Goal: Check status: Check status

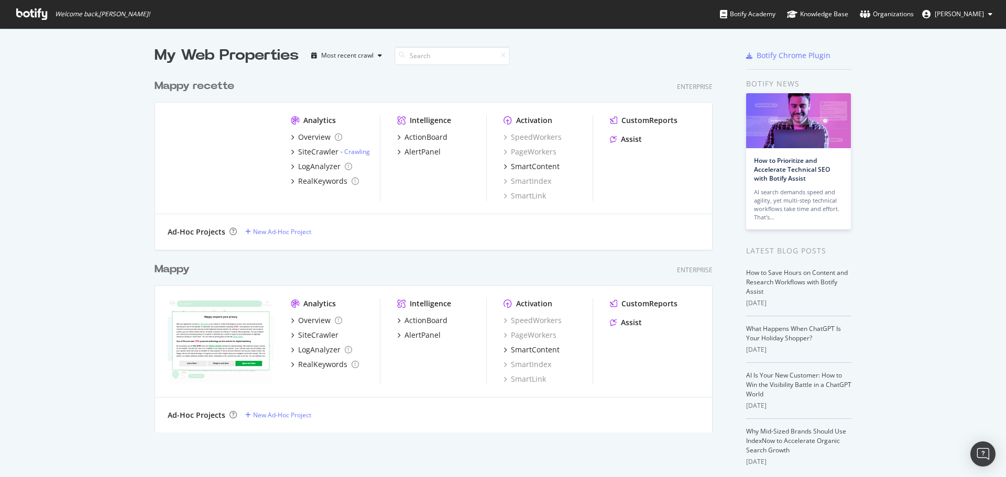
scroll to position [470, 990]
click at [173, 273] on div "Mappy" at bounding box center [172, 269] width 35 height 15
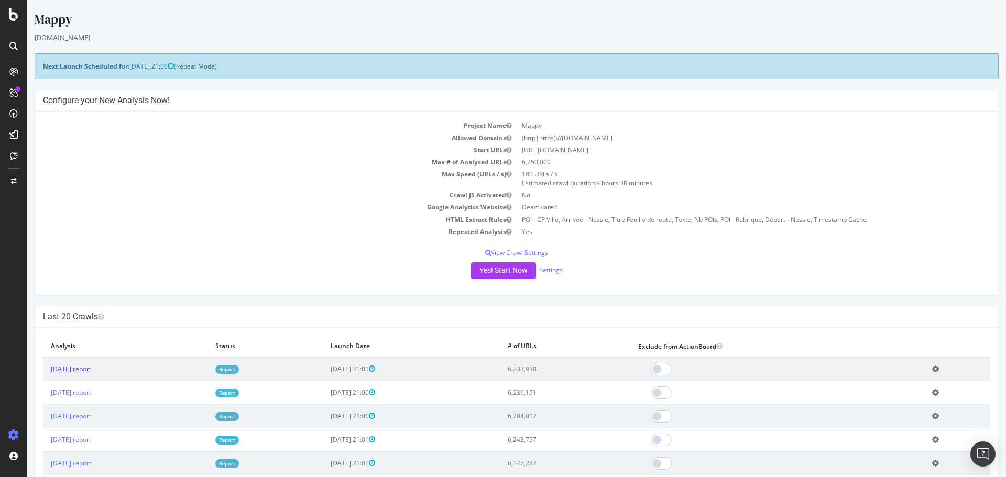
click at [91, 368] on link "[DATE] report" at bounding box center [71, 369] width 40 height 9
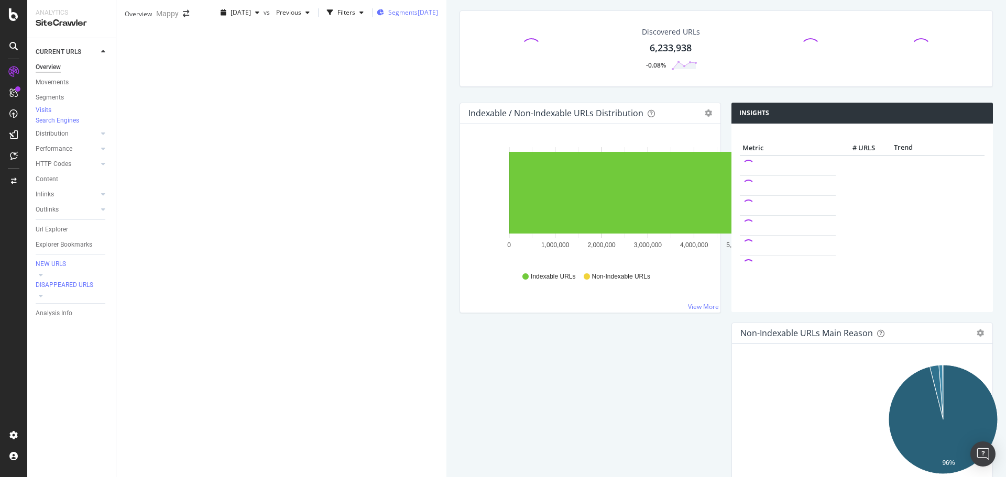
click at [418, 17] on div "[DATE]" at bounding box center [428, 12] width 20 height 9
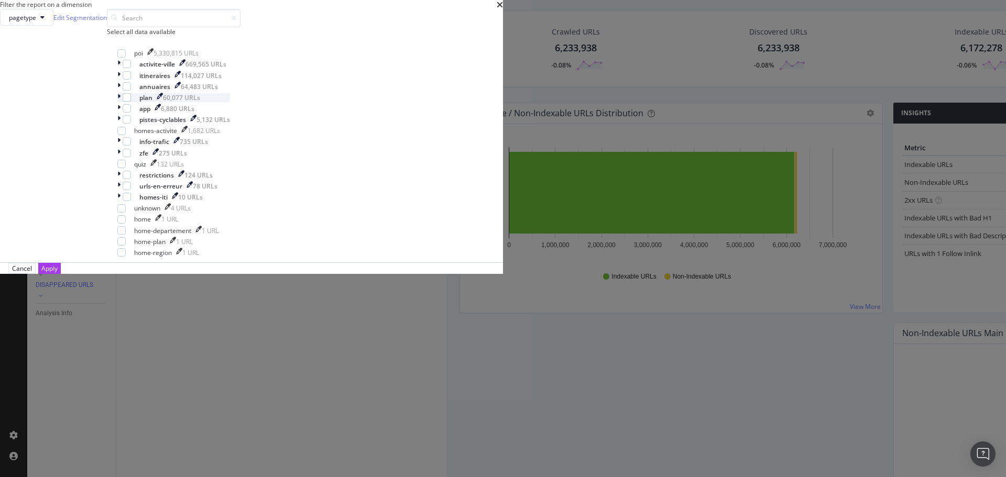
click at [121, 102] on icon "modal" at bounding box center [118, 97] width 3 height 9
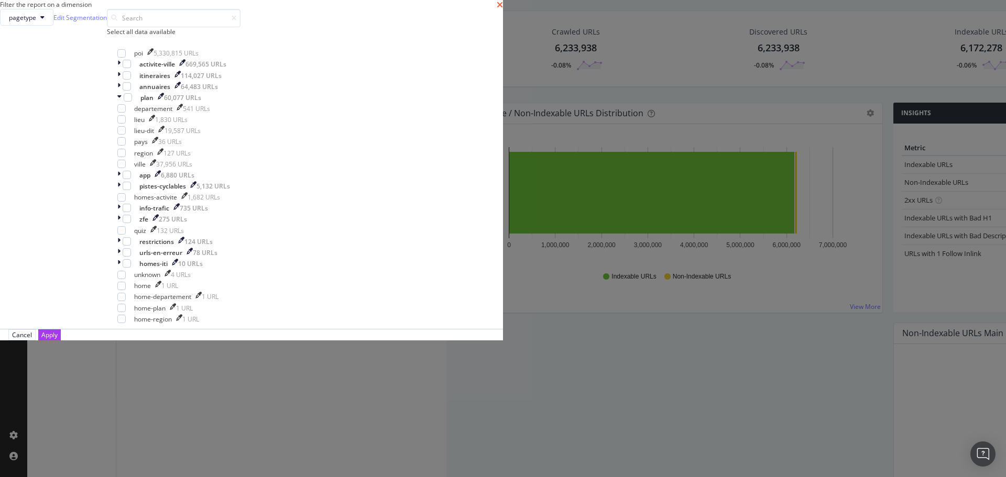
click at [503, 9] on icon "times" at bounding box center [500, 5] width 6 height 8
